Goal: Task Accomplishment & Management: Complete application form

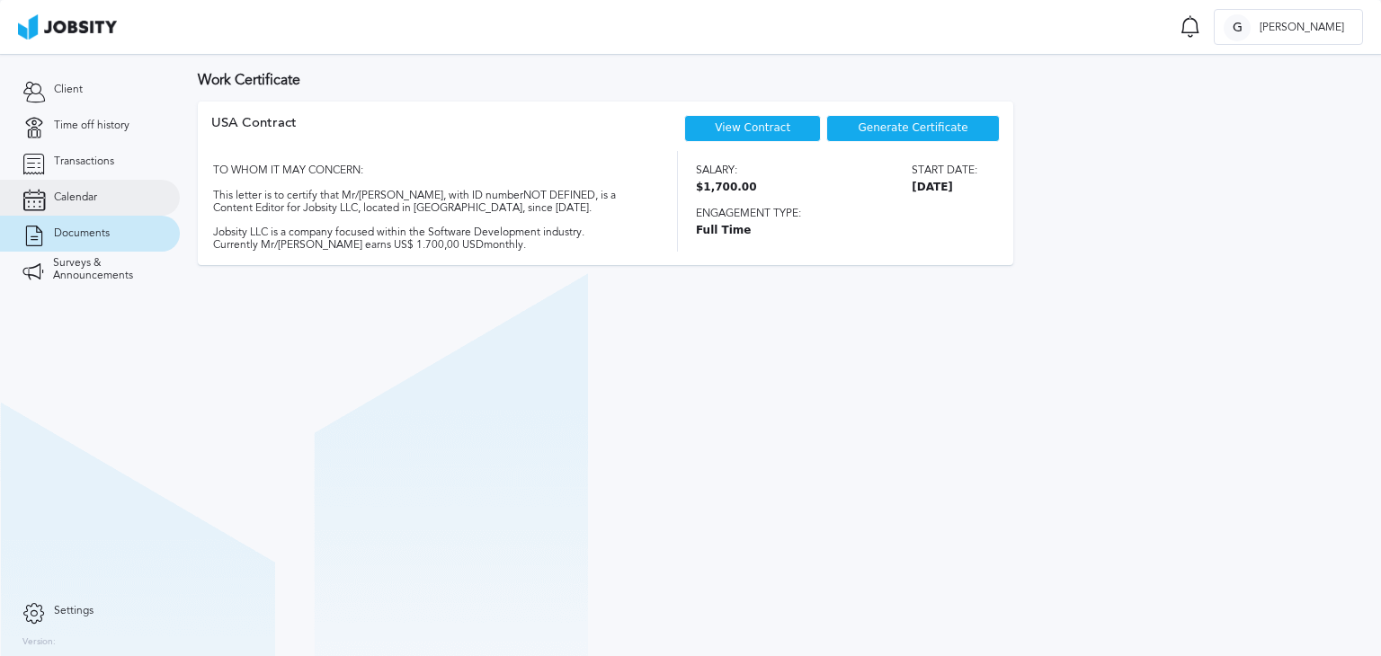
click at [80, 193] on span "Calendar" at bounding box center [75, 197] width 43 height 13
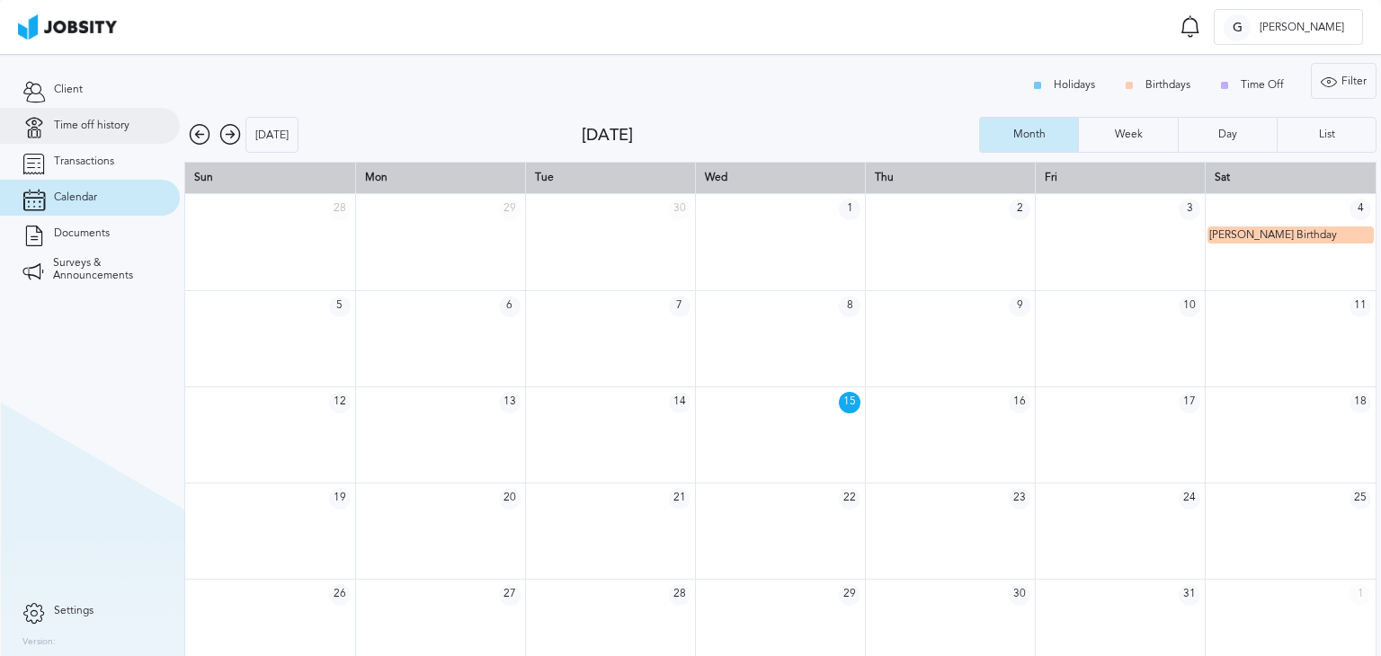
click at [118, 136] on link "Time off history" at bounding box center [90, 126] width 180 height 36
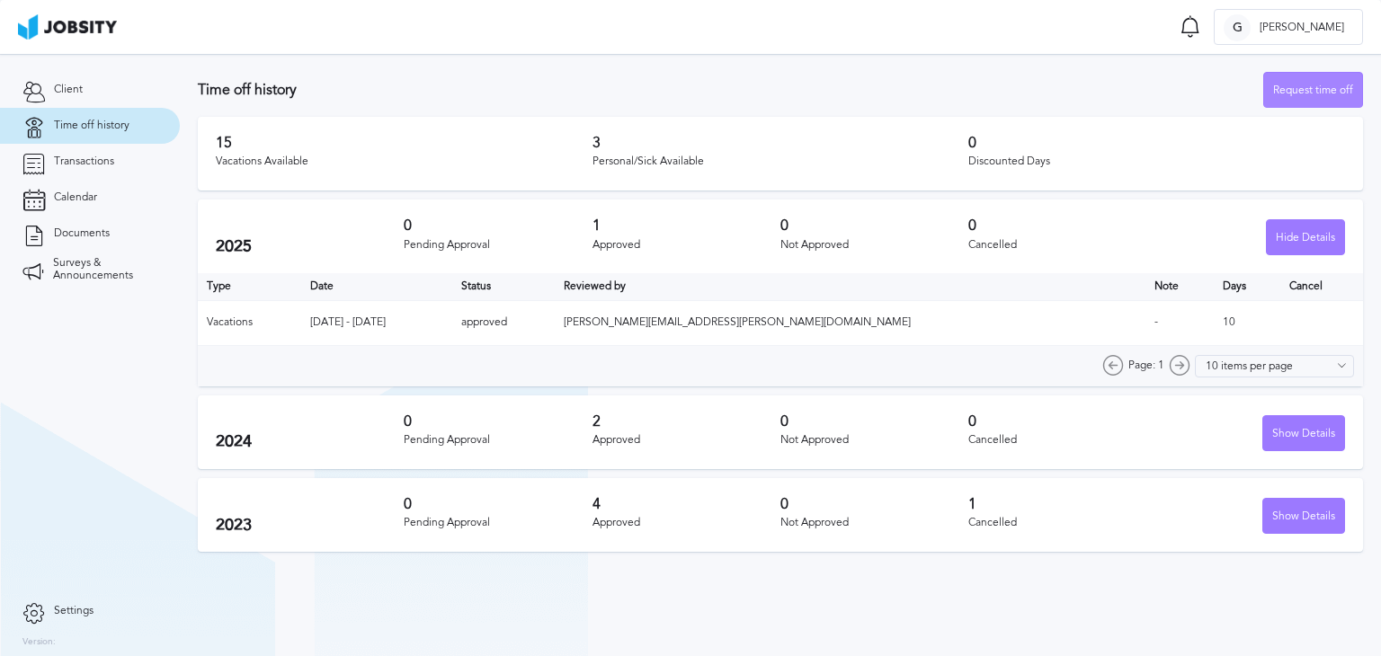
click at [1320, 94] on div "Request time off" at bounding box center [1313, 91] width 98 height 36
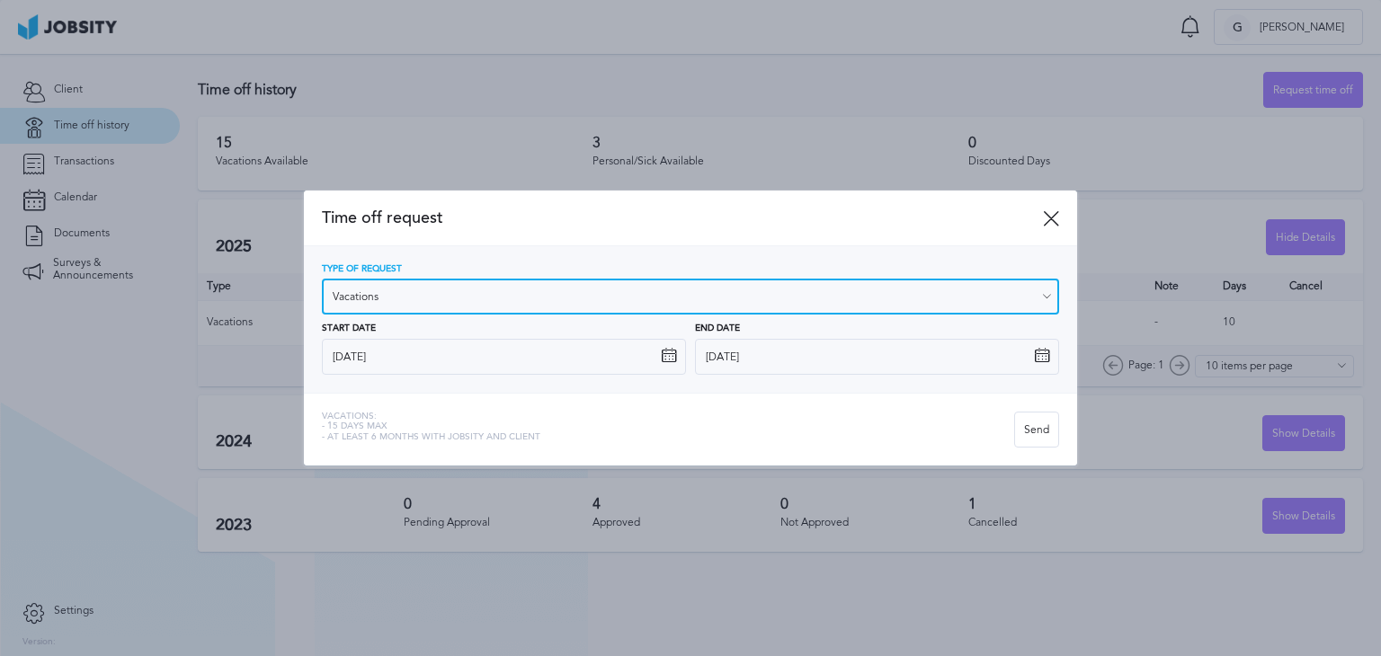
click at [554, 298] on input "Vacations" at bounding box center [690, 297] width 737 height 36
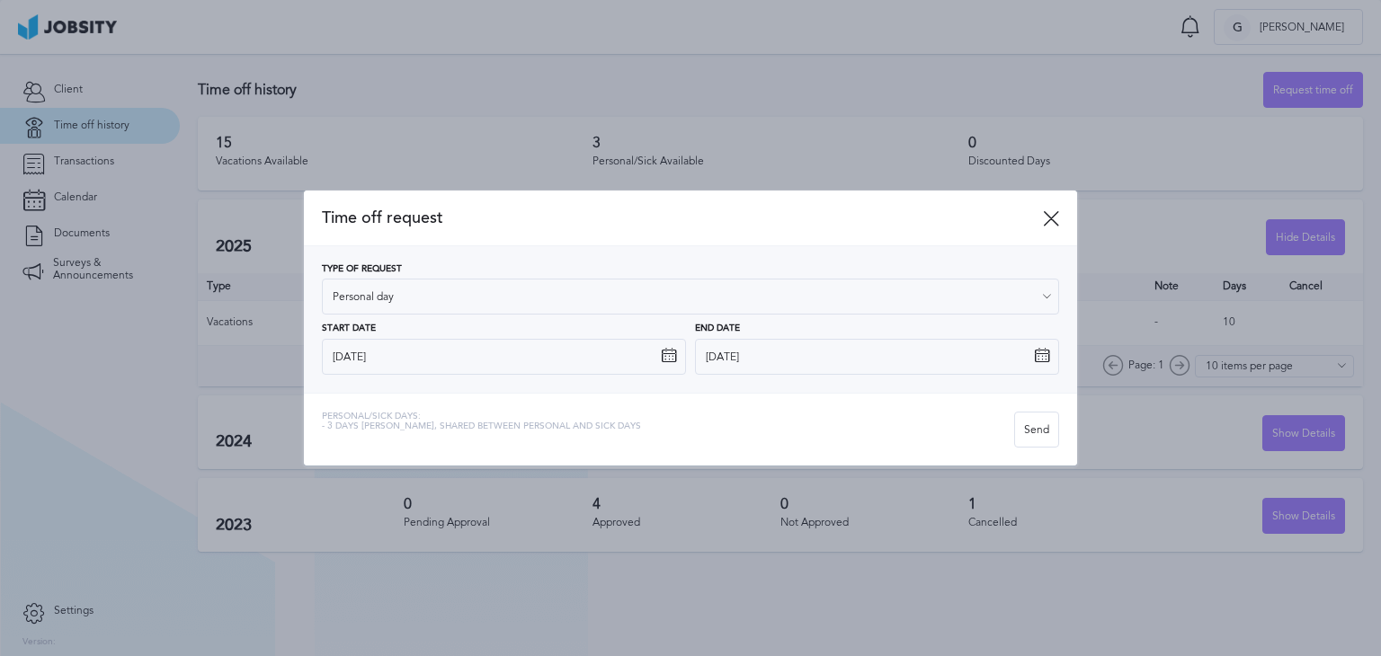
type input "Personal day"
click at [439, 369] on div "Type of Request Personal day Vacations Personal day Sick day PTO Maternity / Pa…" at bounding box center [690, 319] width 737 height 111
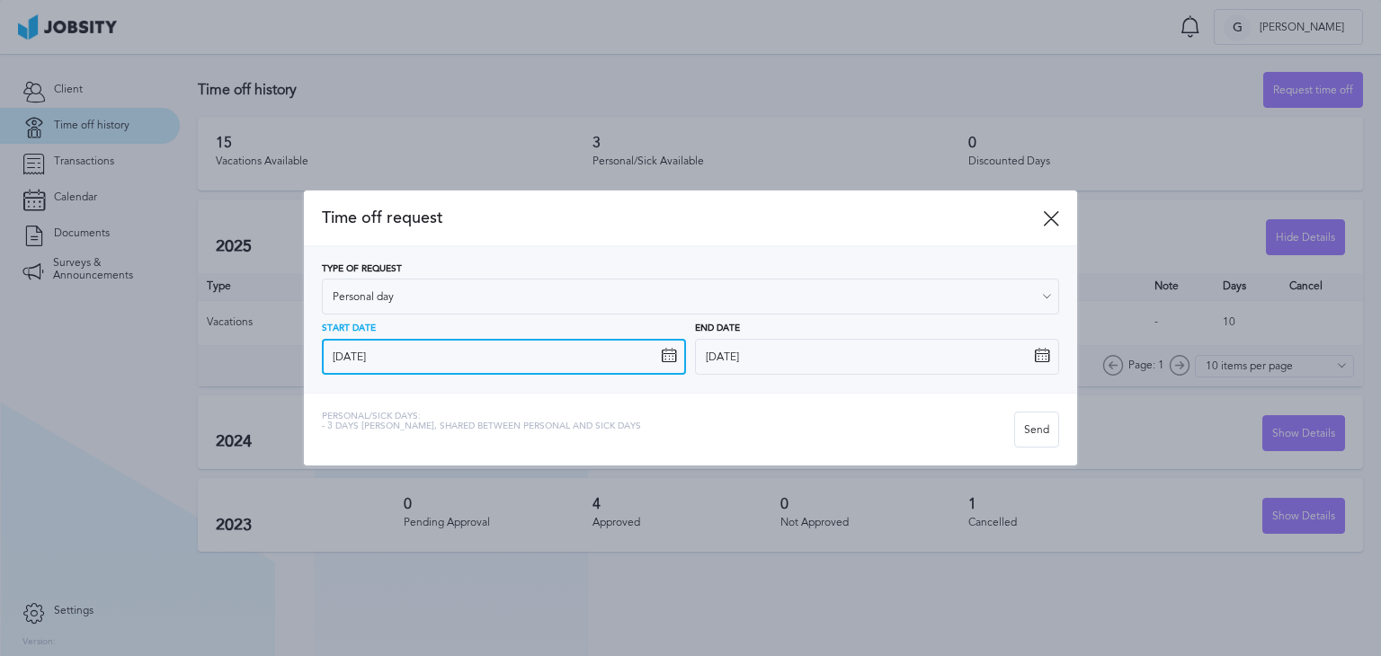
click at [475, 360] on input "[DATE]" at bounding box center [504, 357] width 364 height 36
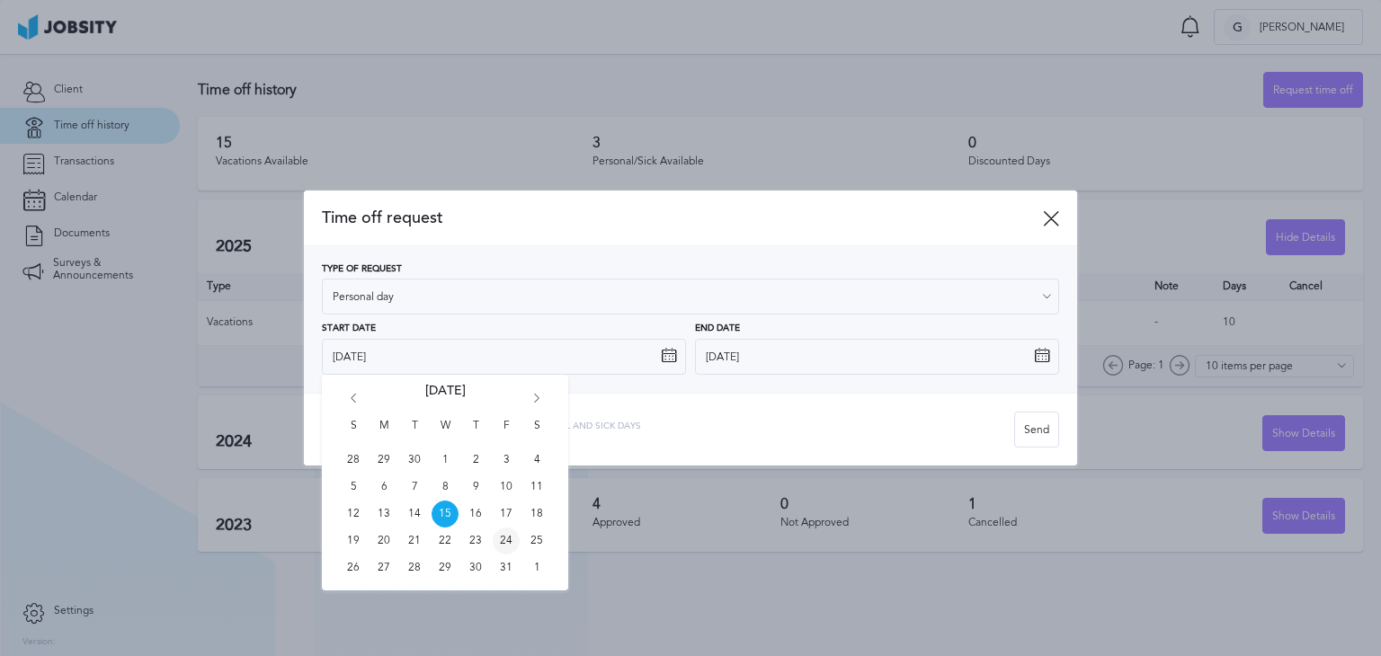
click at [507, 544] on span "24" at bounding box center [506, 541] width 27 height 27
type input "[DATE]"
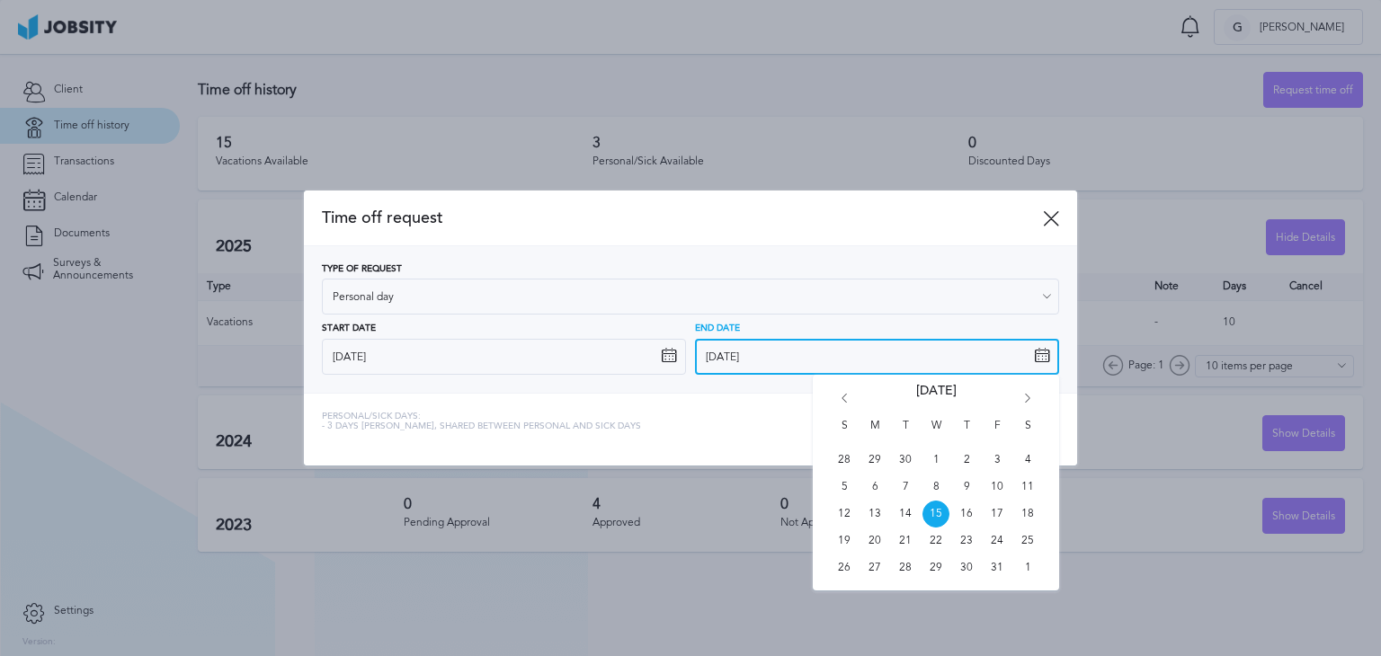
click at [786, 357] on input "[DATE]" at bounding box center [877, 357] width 364 height 36
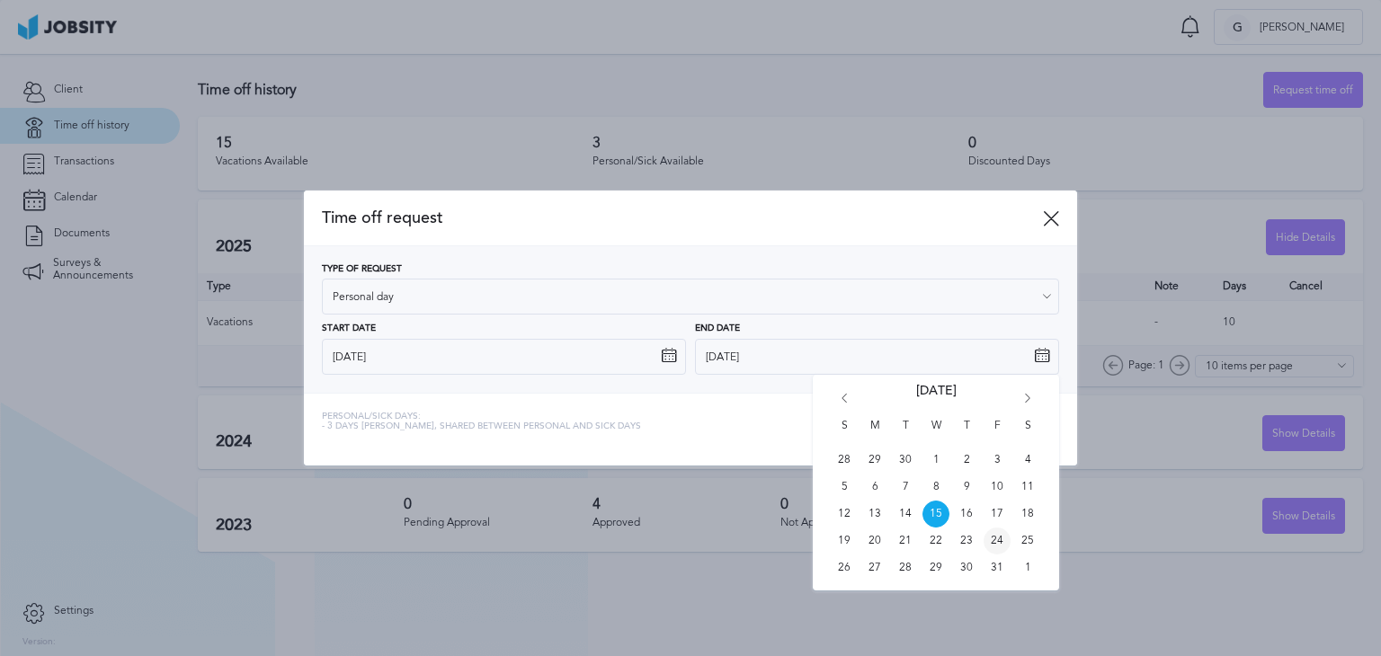
click at [999, 541] on span "24" at bounding box center [996, 541] width 27 height 27
type input "[DATE]"
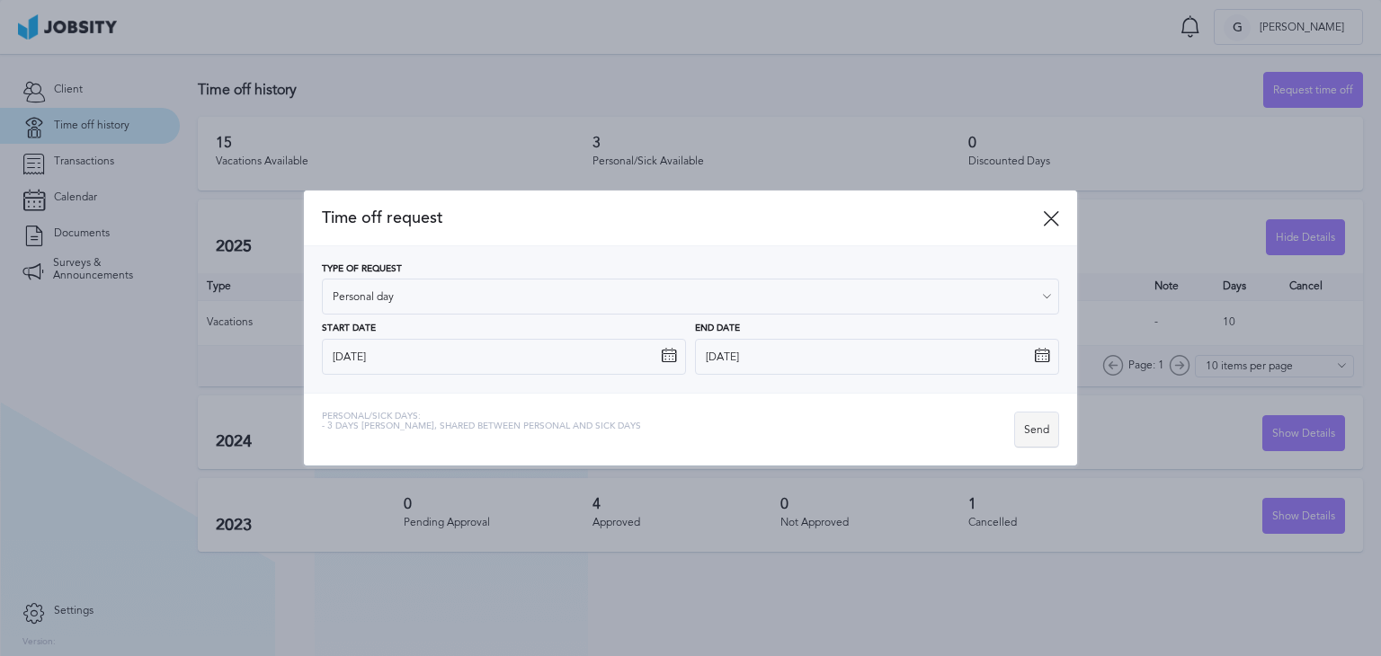
click at [1042, 429] on div "Send" at bounding box center [1036, 431] width 43 height 36
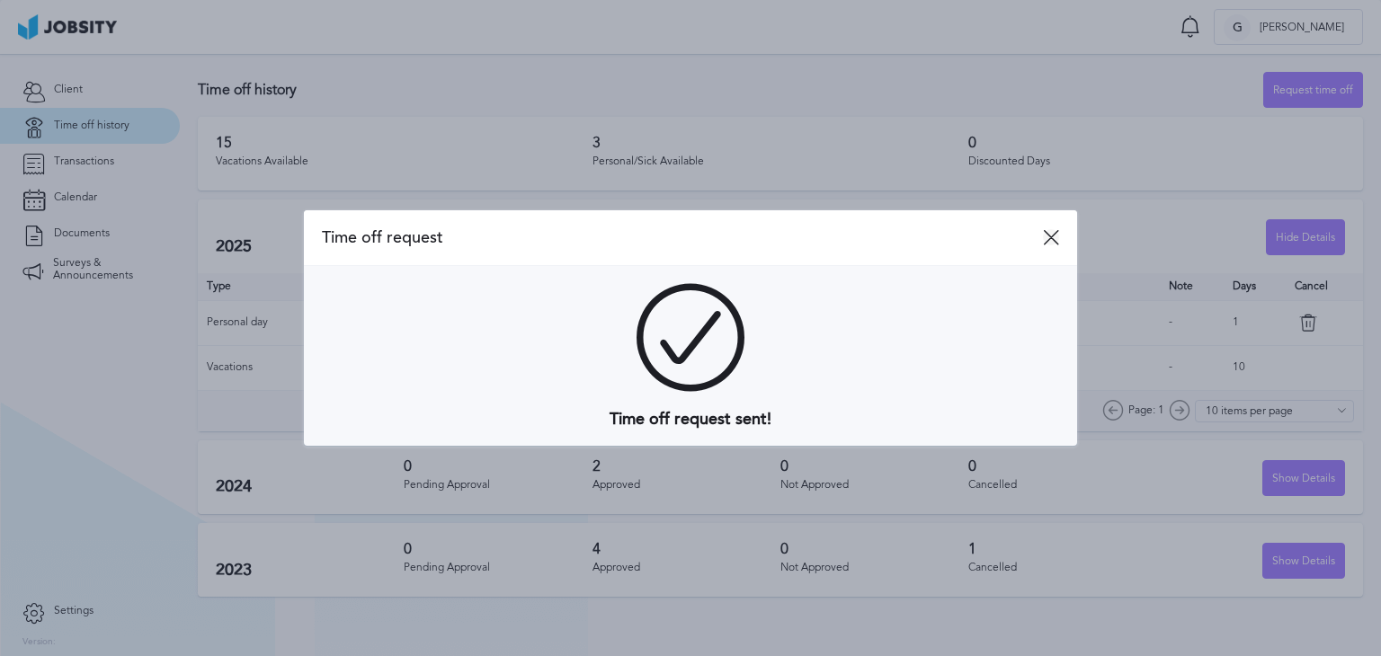
click at [1048, 239] on icon at bounding box center [1051, 237] width 16 height 16
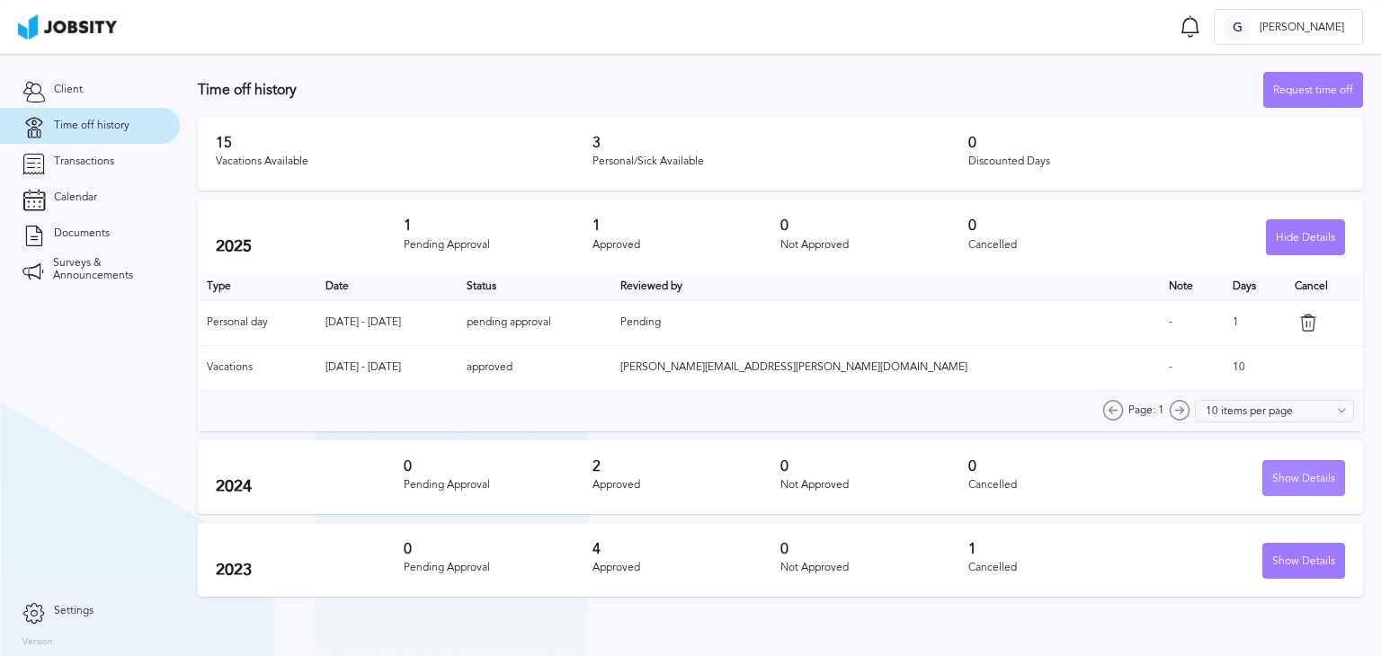
click at [1301, 472] on div "Show Details" at bounding box center [1303, 479] width 81 height 36
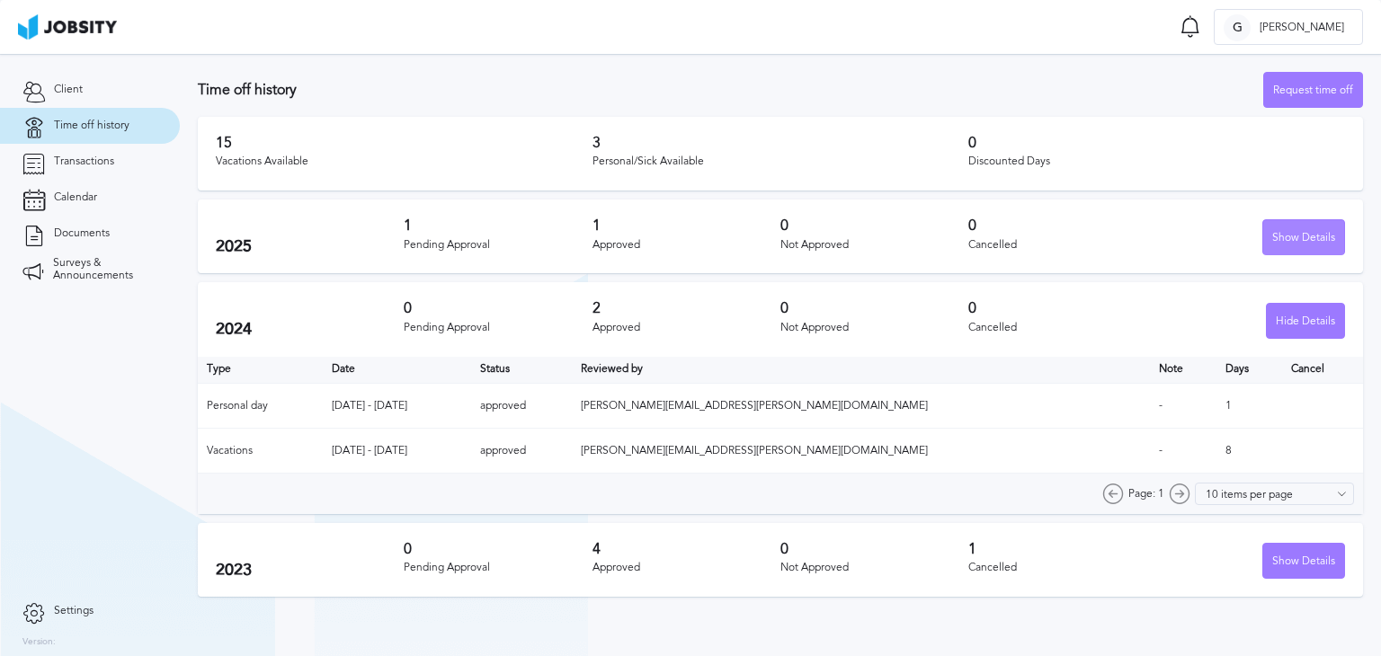
click at [1315, 233] on div "Show Details" at bounding box center [1303, 238] width 81 height 36
